Goal: Transaction & Acquisition: Purchase product/service

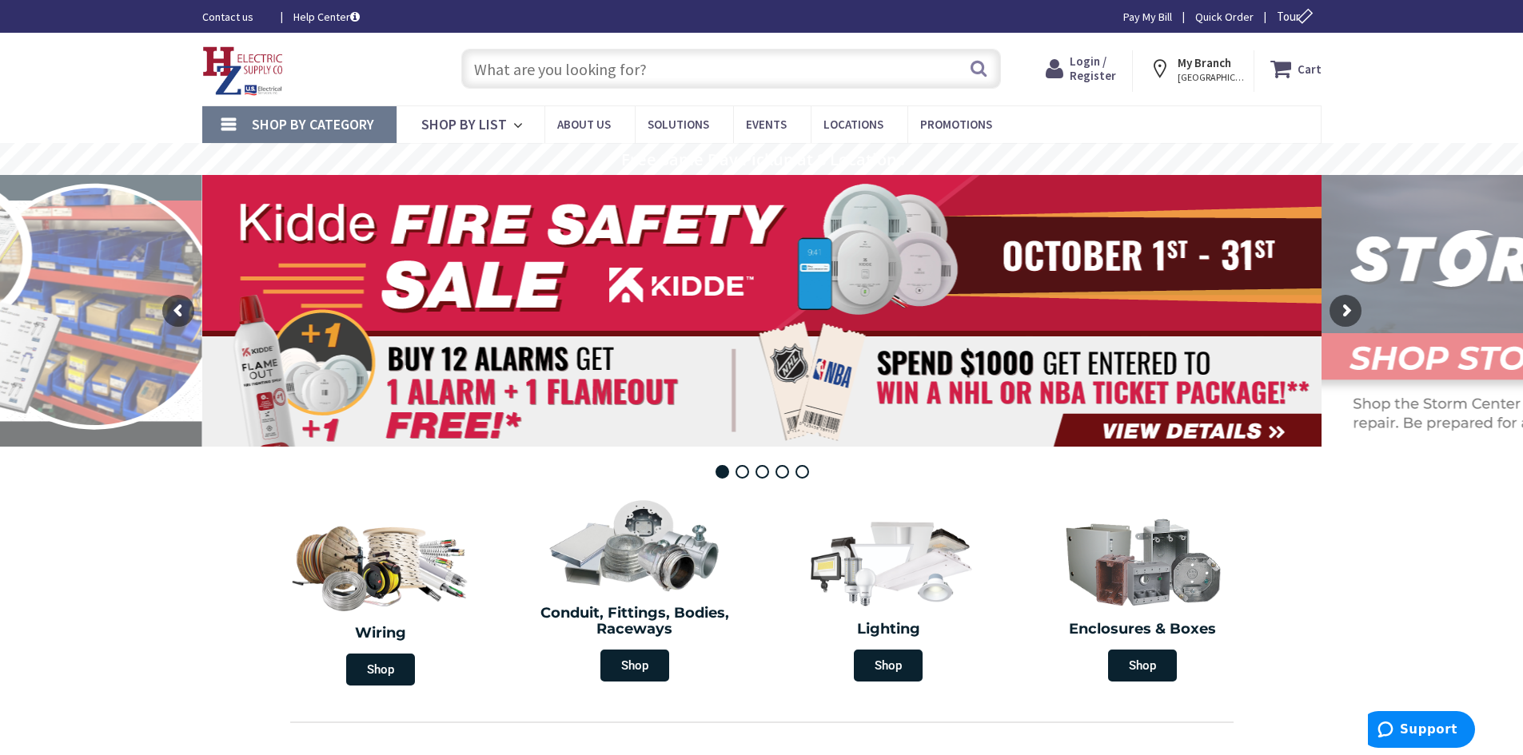
click at [636, 62] on input "text" at bounding box center [731, 69] width 540 height 40
paste input "NE5539N"
type input "NE5539N"
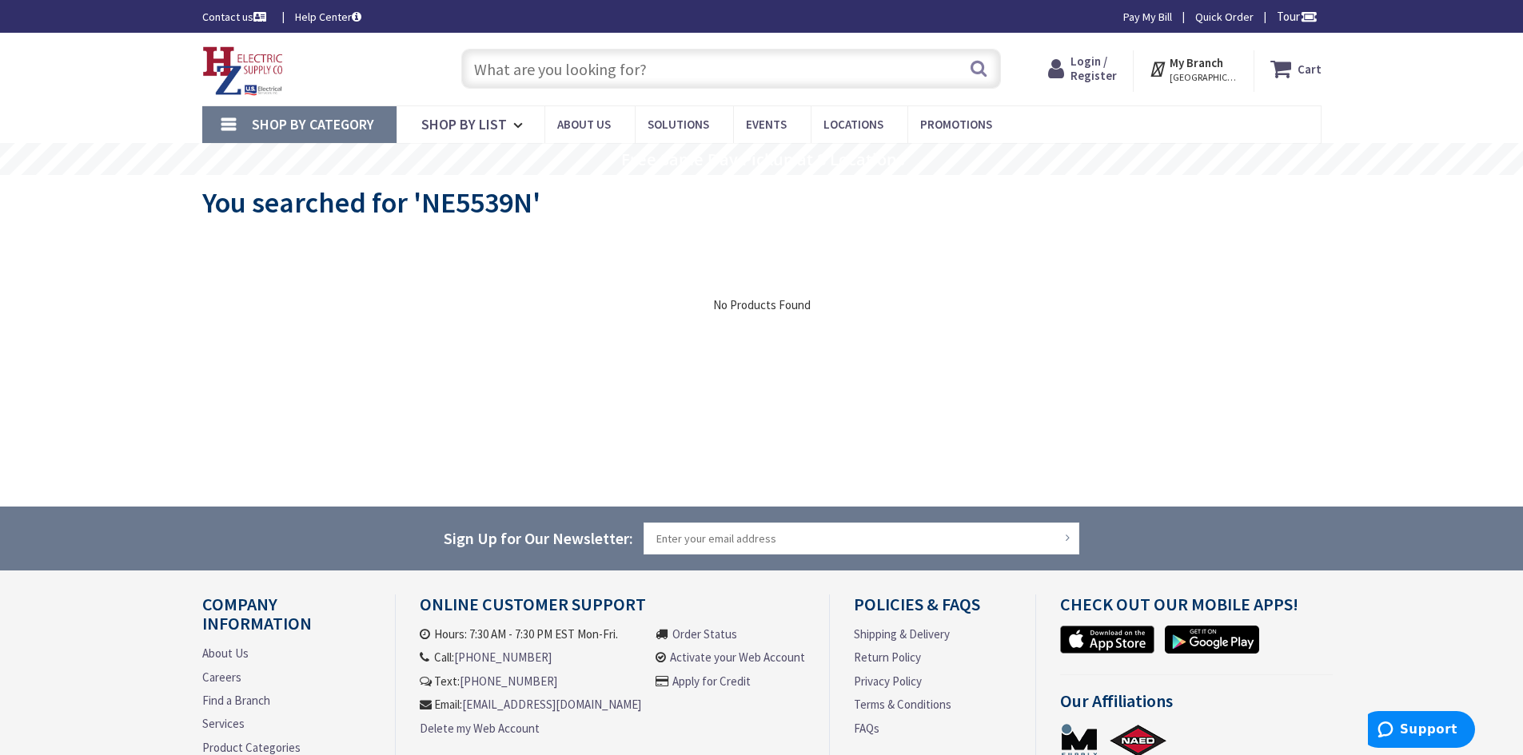
click at [287, 126] on span "Shop By Category" at bounding box center [313, 124] width 122 height 18
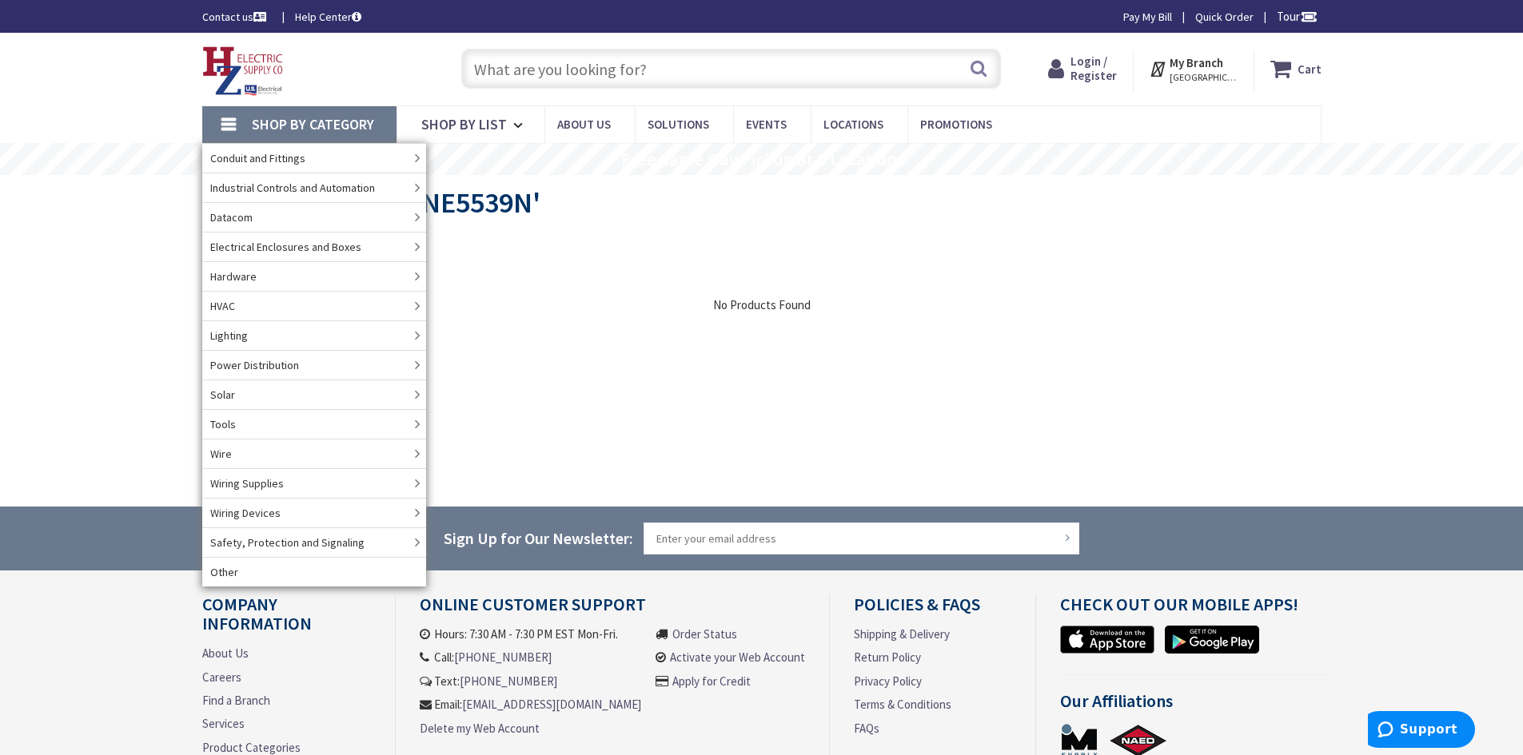
click at [895, 320] on div "View Subcategories Clear all No Products Found We found a particular page for y…" at bounding box center [761, 355] width 1119 height 240
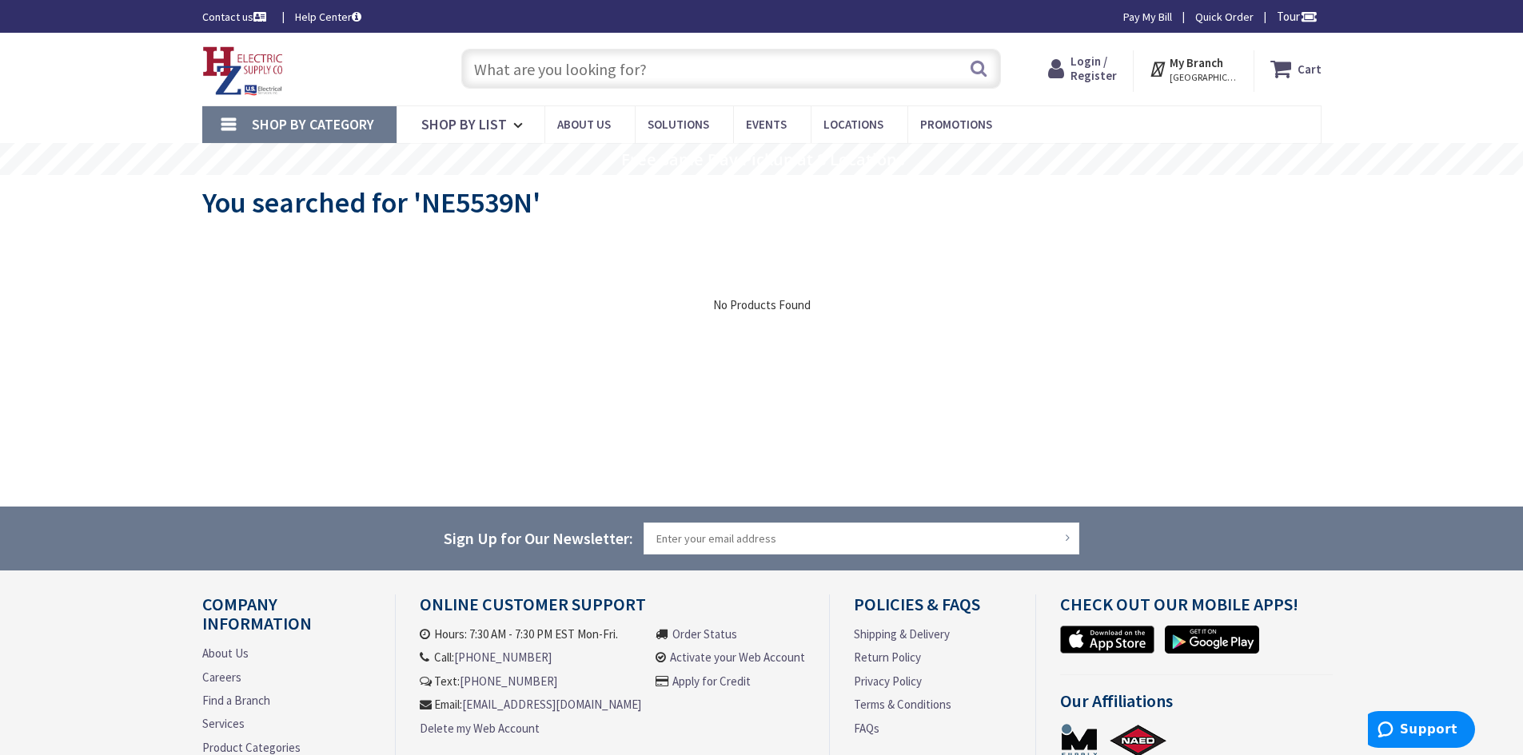
click at [572, 72] on input "text" at bounding box center [731, 69] width 540 height 40
paste input "NE5539N"
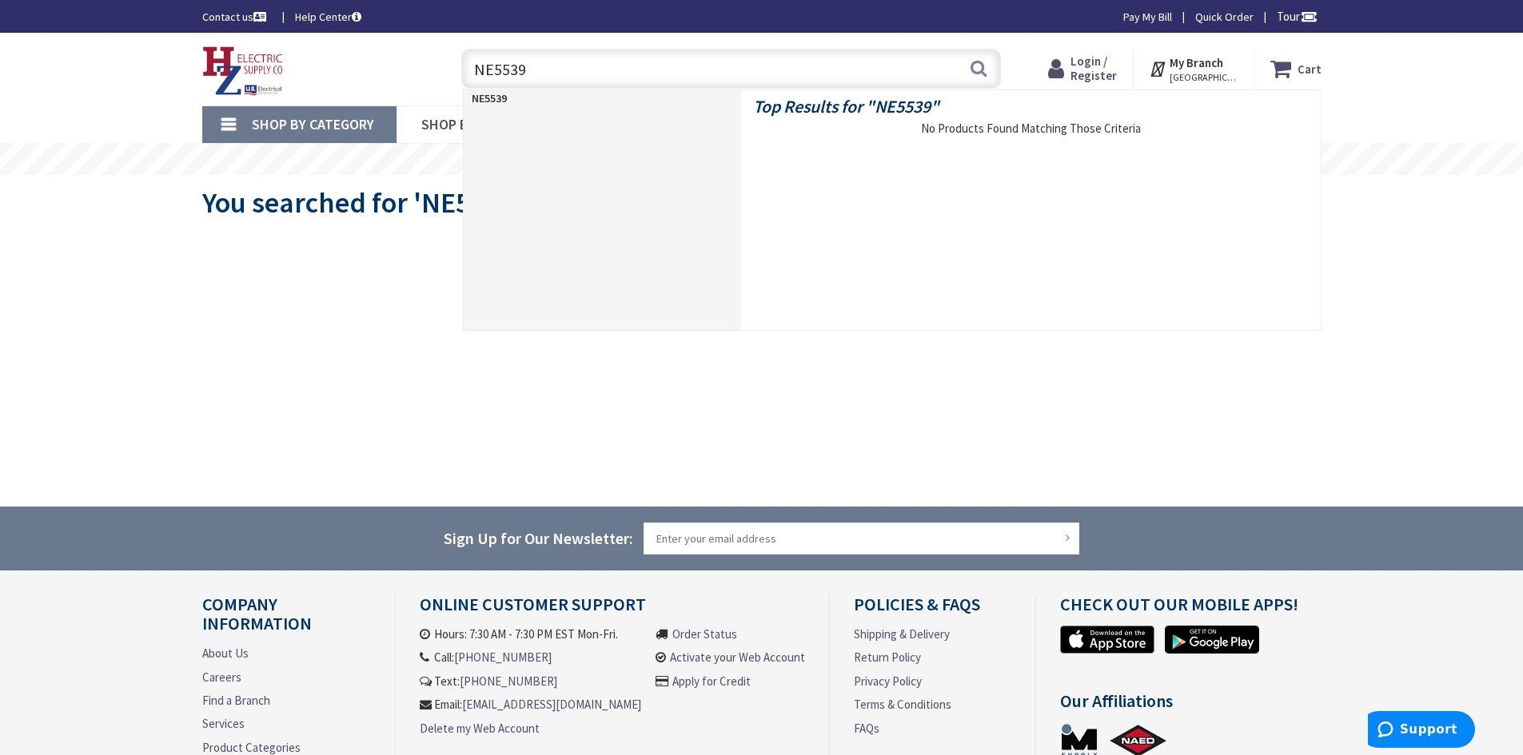
drag, startPoint x: 580, startPoint y: 68, endPoint x: 381, endPoint y: 38, distance: 201.4
click at [381, 38] on div "Skip to Content Toggle Nav NE5539 NE5539 Search Cart My Cart Close" at bounding box center [761, 69] width 1199 height 73
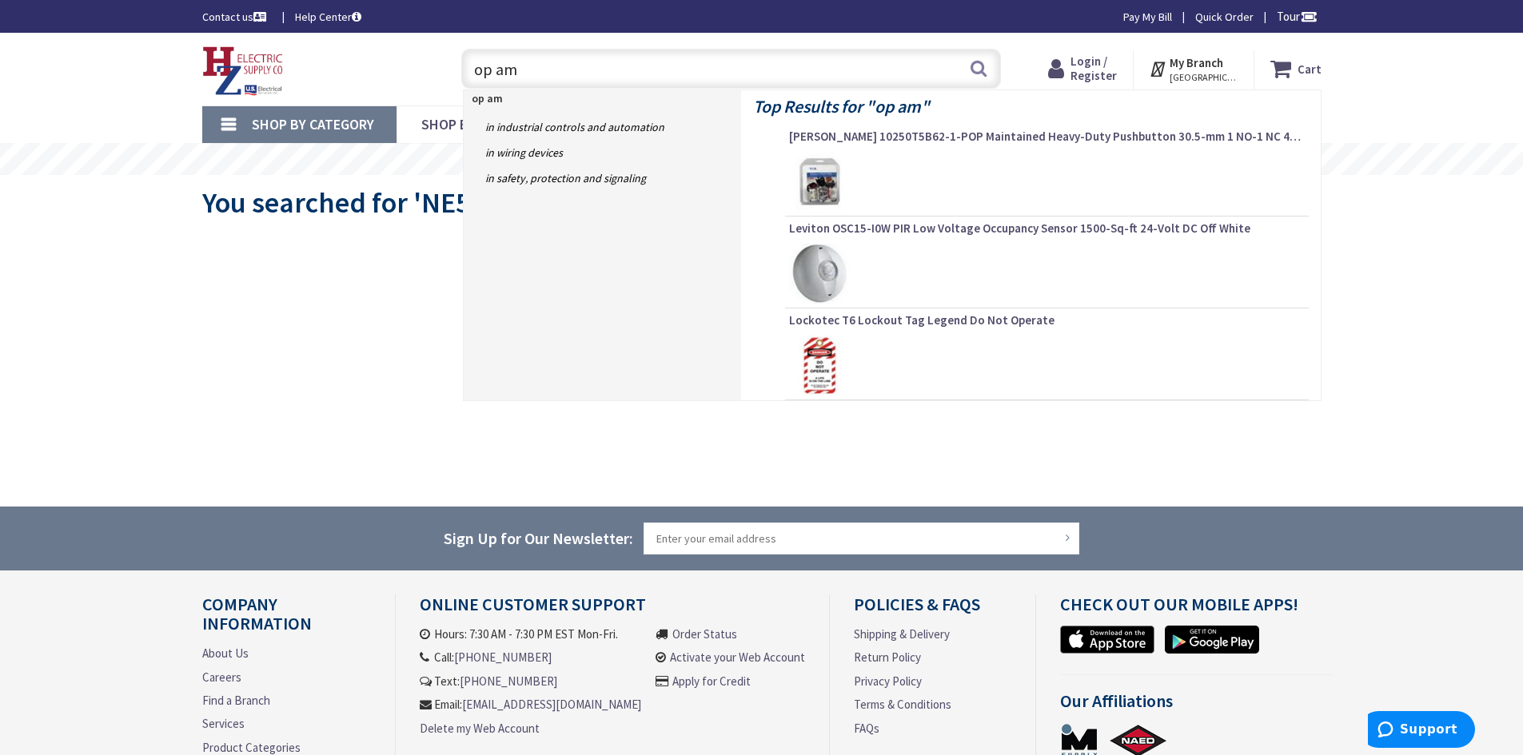
type input "op amp"
